Goal: Use online tool/utility: Use online tool/utility

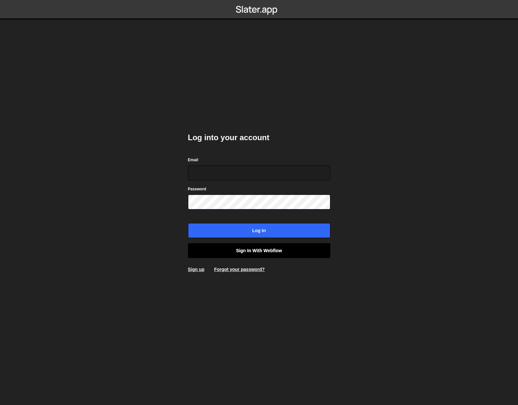
click at [237, 247] on link "Sign in with Webflow" at bounding box center [259, 250] width 142 height 15
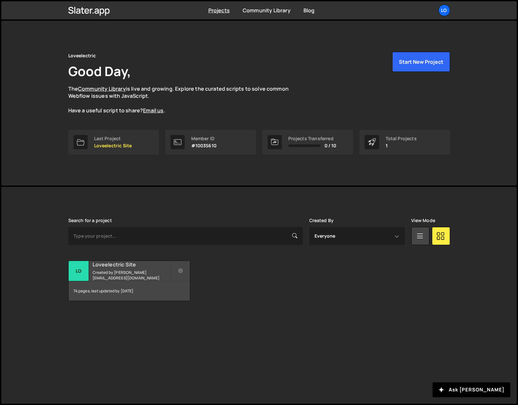
click at [118, 267] on h2 "Loveelectric Site" at bounding box center [132, 264] width 78 height 7
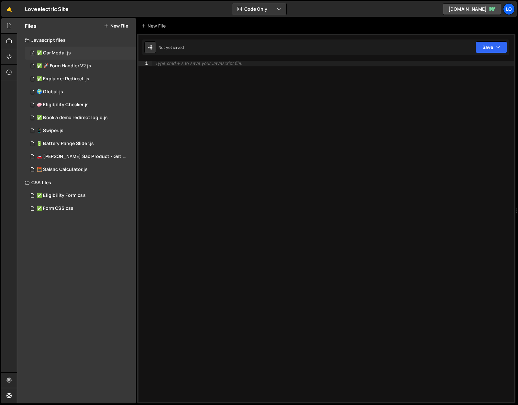
click at [61, 53] on div "✅ Car Modal.js" at bounding box center [54, 53] width 34 height 6
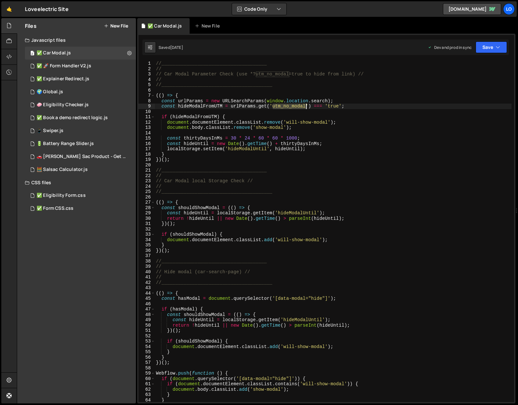
drag, startPoint x: 273, startPoint y: 107, endPoint x: 307, endPoint y: 108, distance: 33.4
click at [307, 108] on div "//______________________________________ // // Car Modal Parameter Check (use *…" at bounding box center [333, 237] width 357 height 352
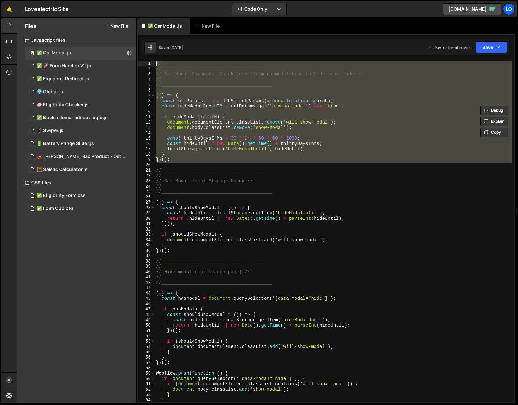
drag, startPoint x: 180, startPoint y: 165, endPoint x: 137, endPoint y: 64, distance: 109.2
click at [137, 64] on div "Files New File Javascript files 2 ✅ Car Modal.js 0 48 ✅ 🚀 Form Handler V2.js 0 …" at bounding box center [268, 211] width 502 height 386
type textarea "//______________________________________ //"
